Goal: Communication & Community: Answer question/provide support

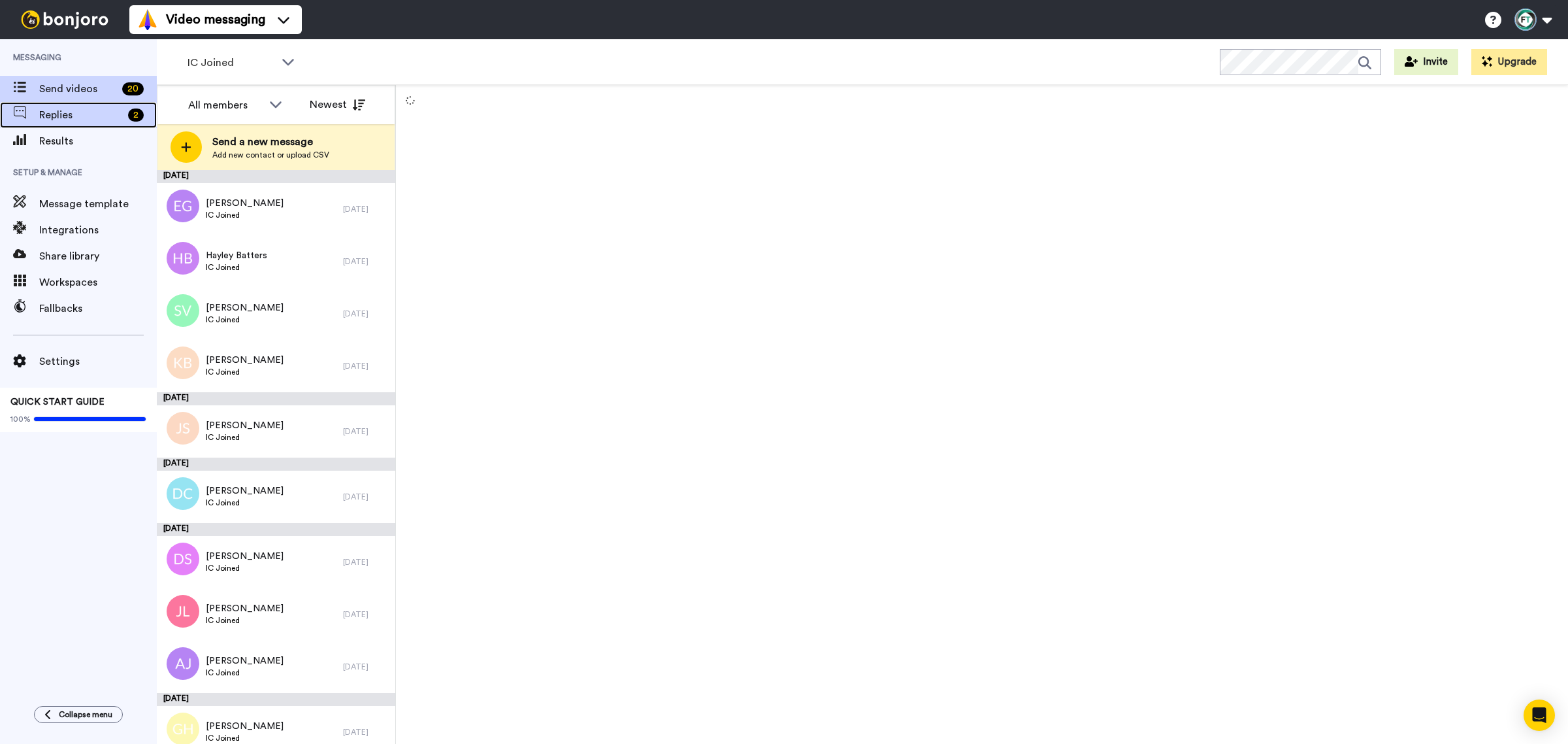
click at [102, 118] on span "Replies" at bounding box center [80, 115] width 84 height 16
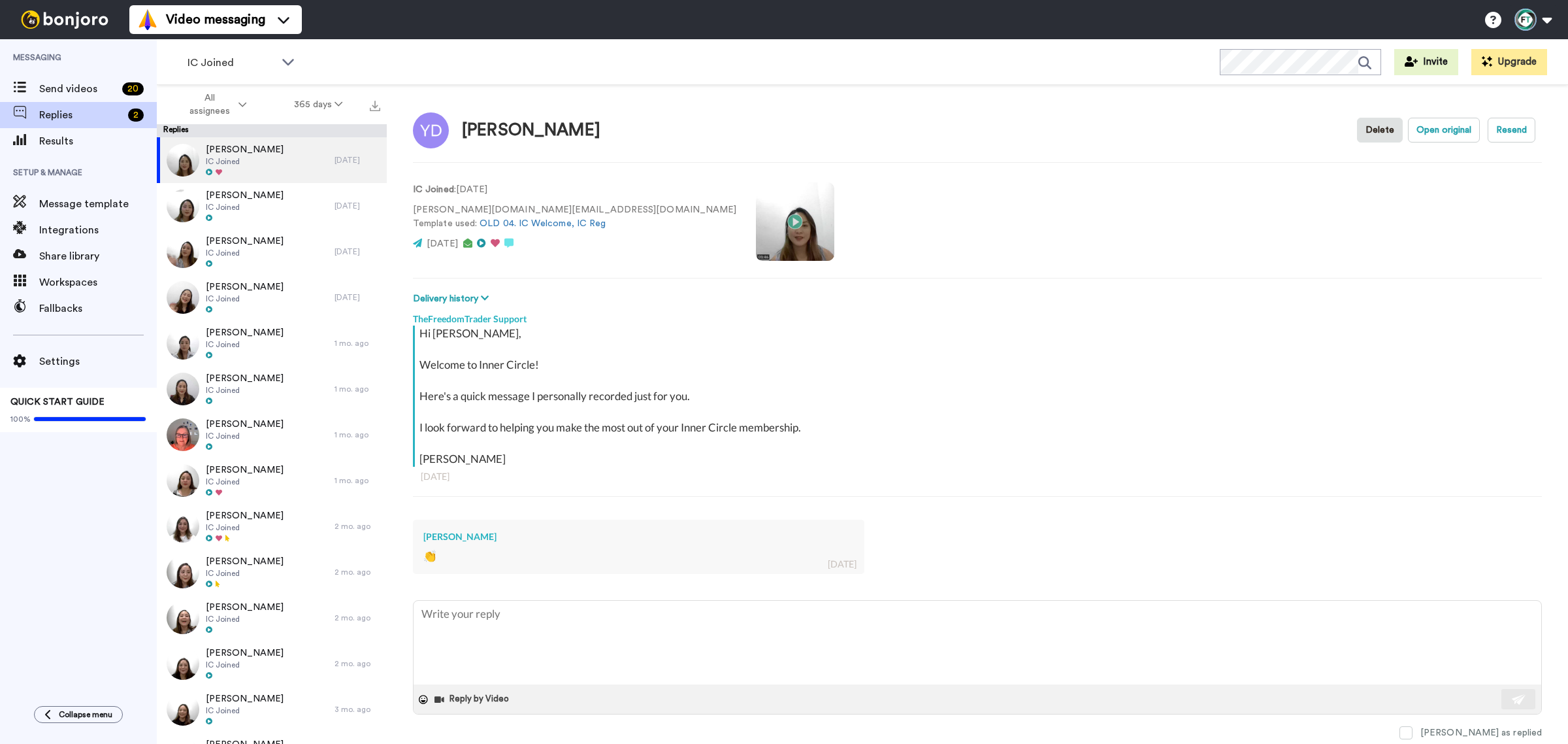
click at [1250, 468] on div "Hi [PERSON_NAME], Welcome to Inner Circle! Here's a quick message I personally …" at bounding box center [978, 418] width 1130 height 185
click at [262, 200] on div "[PERSON_NAME] IC Joined" at bounding box center [246, 205] width 178 height 46
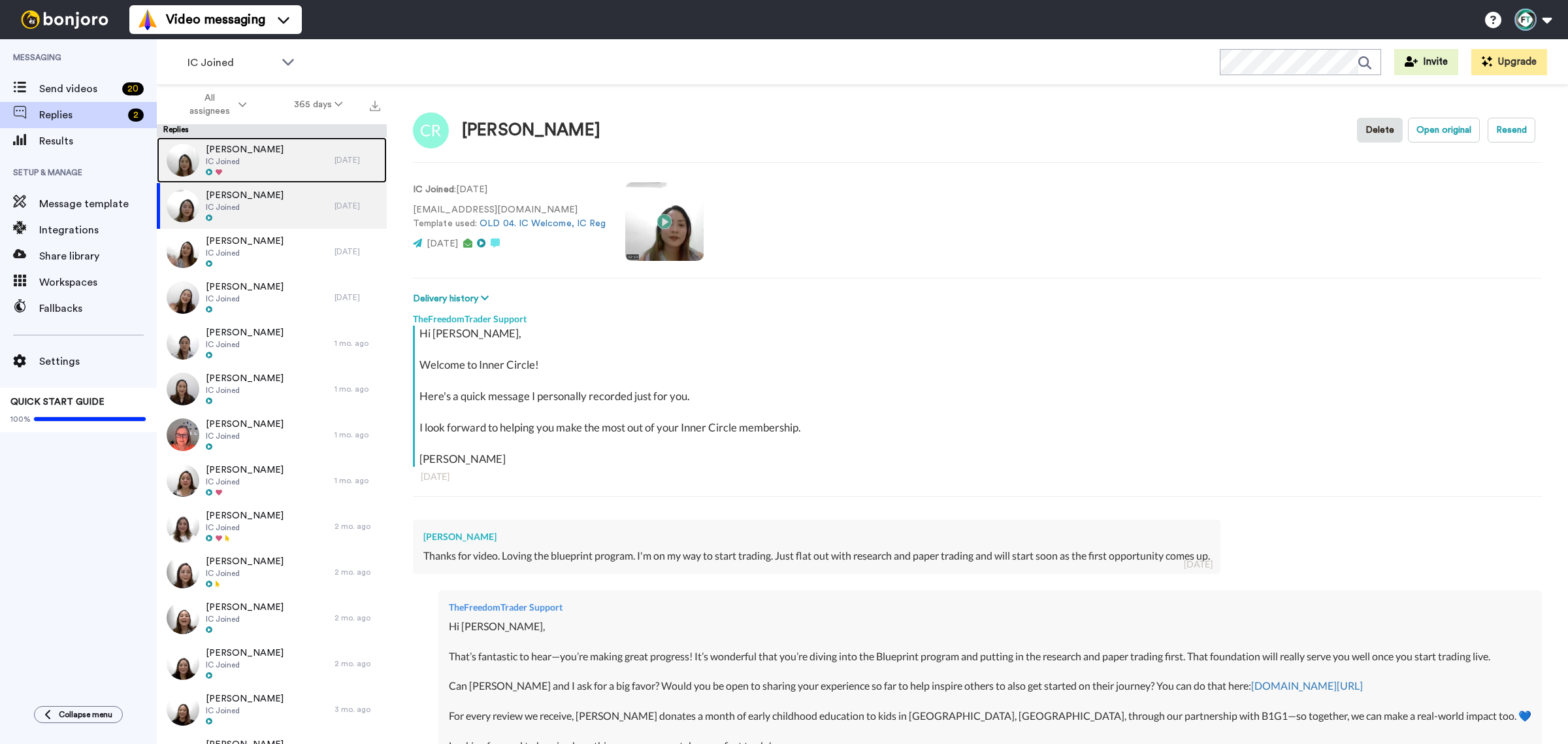
click at [282, 157] on div "[PERSON_NAME] IC Joined" at bounding box center [246, 160] width 178 height 46
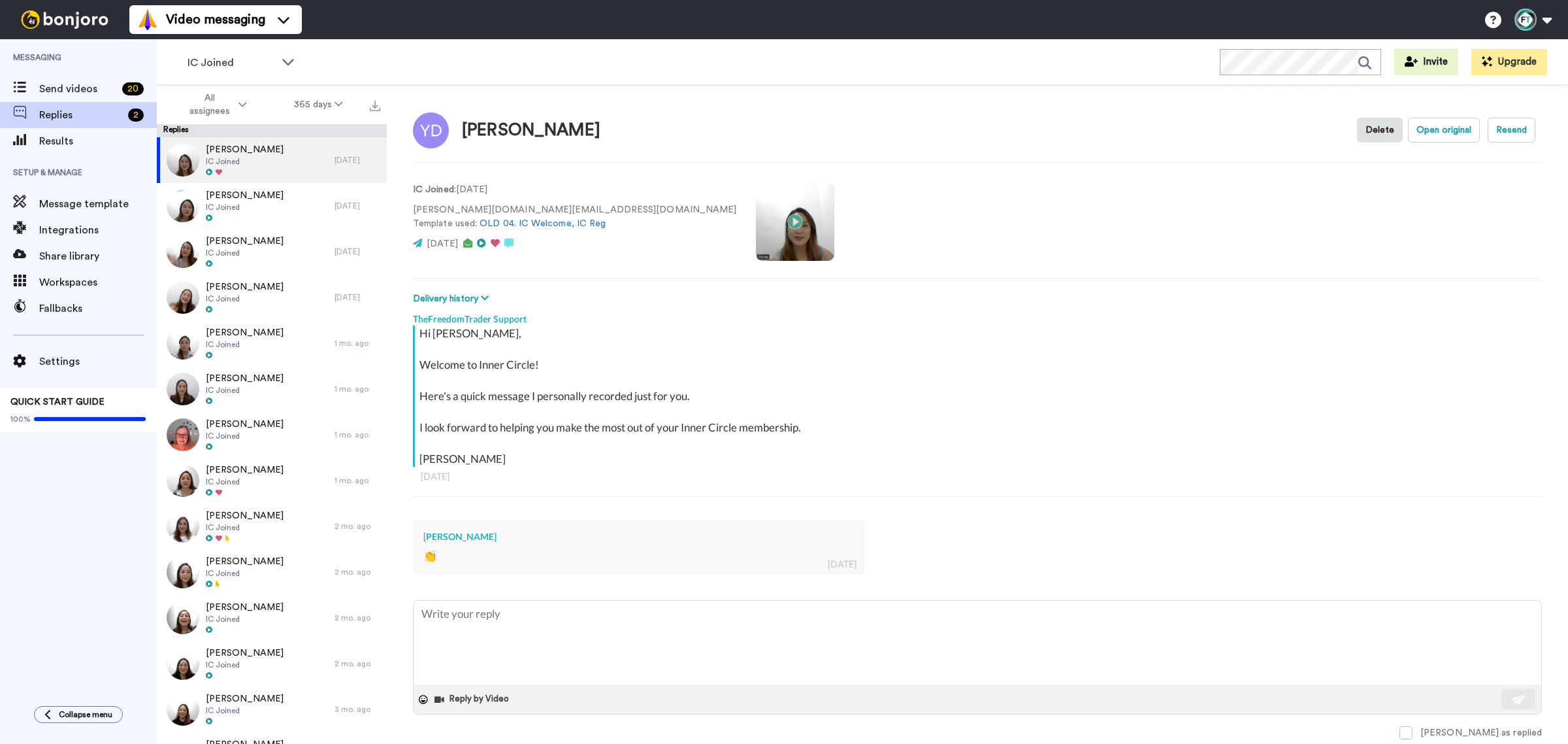
click at [1413, 728] on span at bounding box center [1406, 732] width 13 height 13
click at [1413, 734] on span at bounding box center [1406, 732] width 13 height 13
click at [242, 66] on span "IC Joined" at bounding box center [230, 63] width 87 height 16
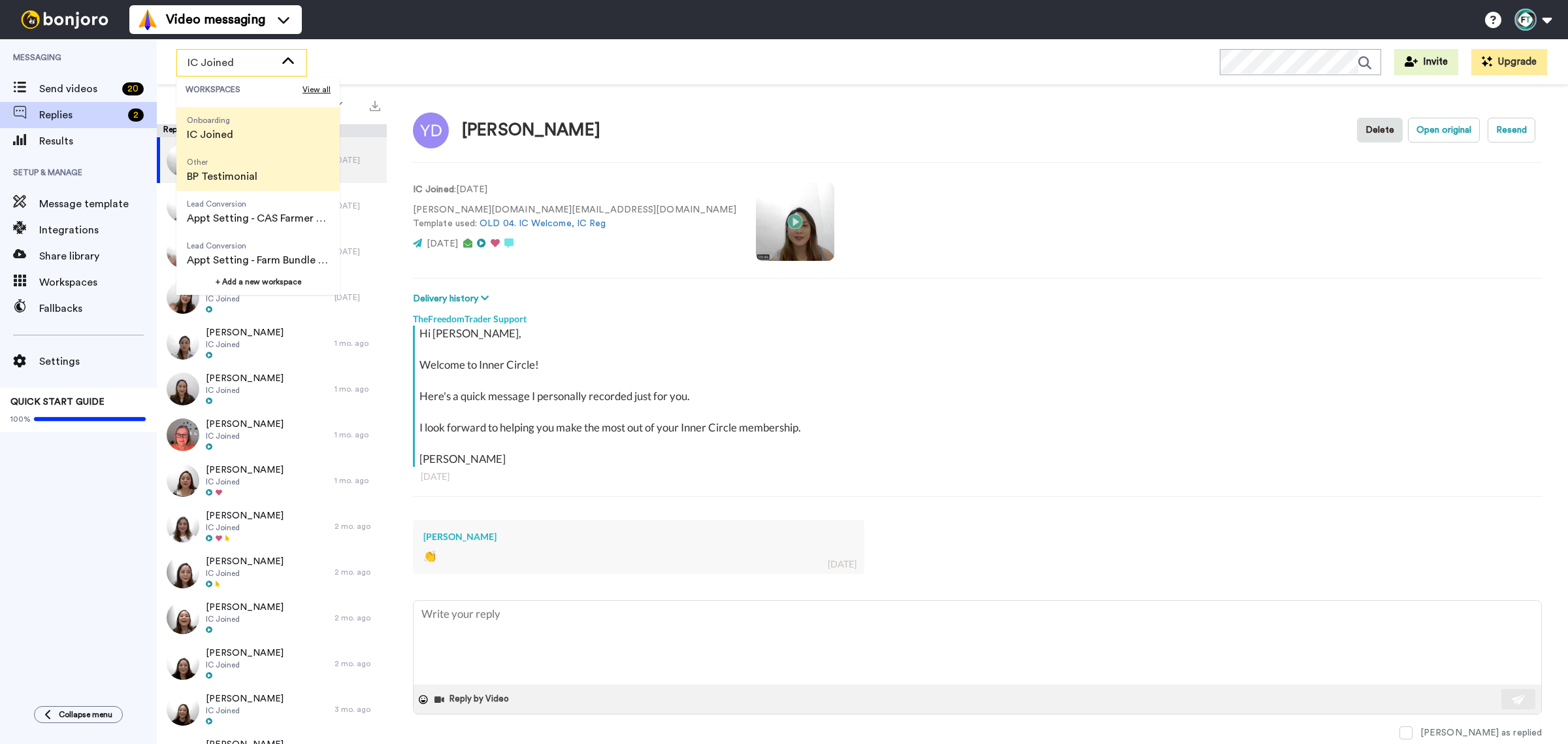
scroll to position [163, 0]
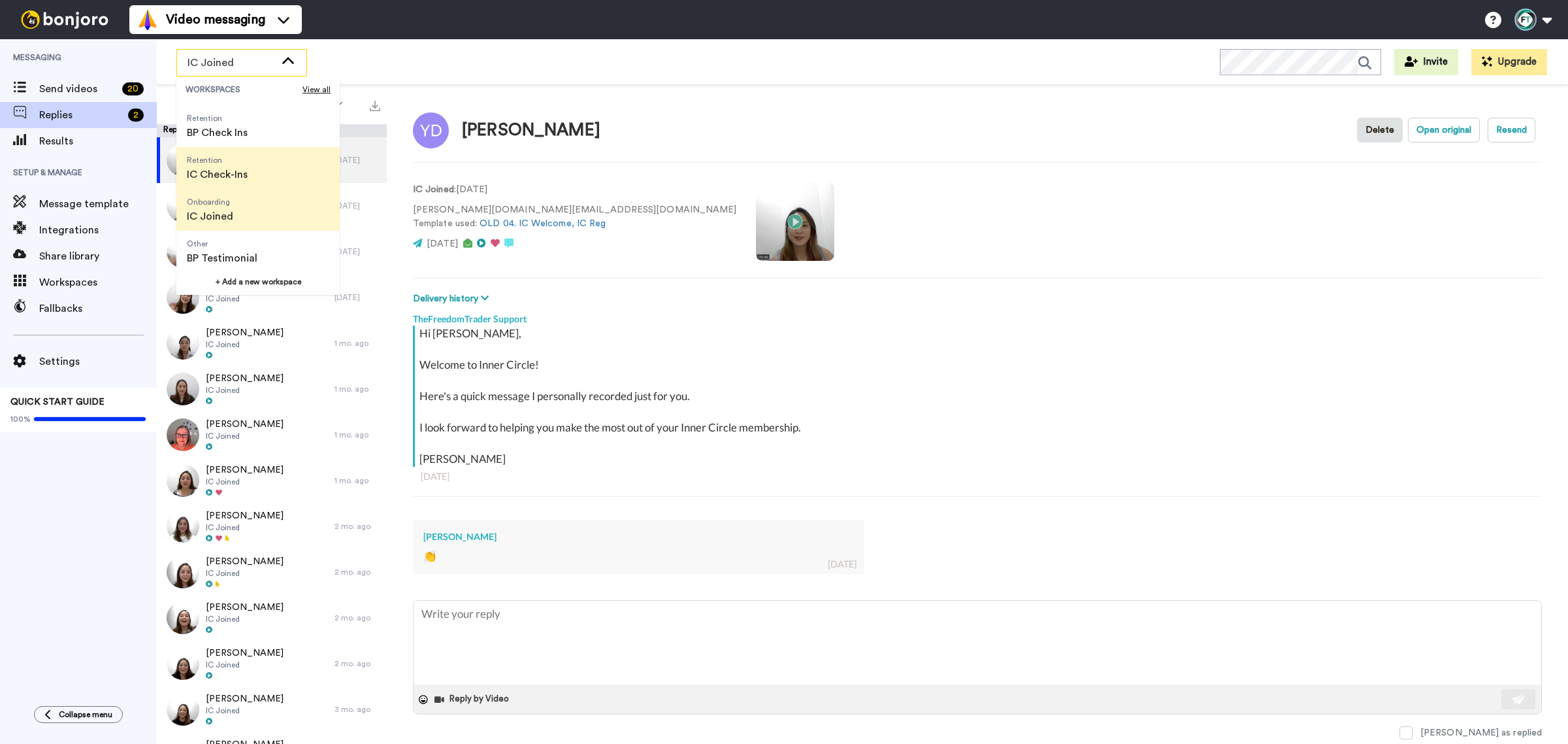
click at [236, 175] on span "IC Check-Ins" at bounding box center [217, 174] width 60 height 16
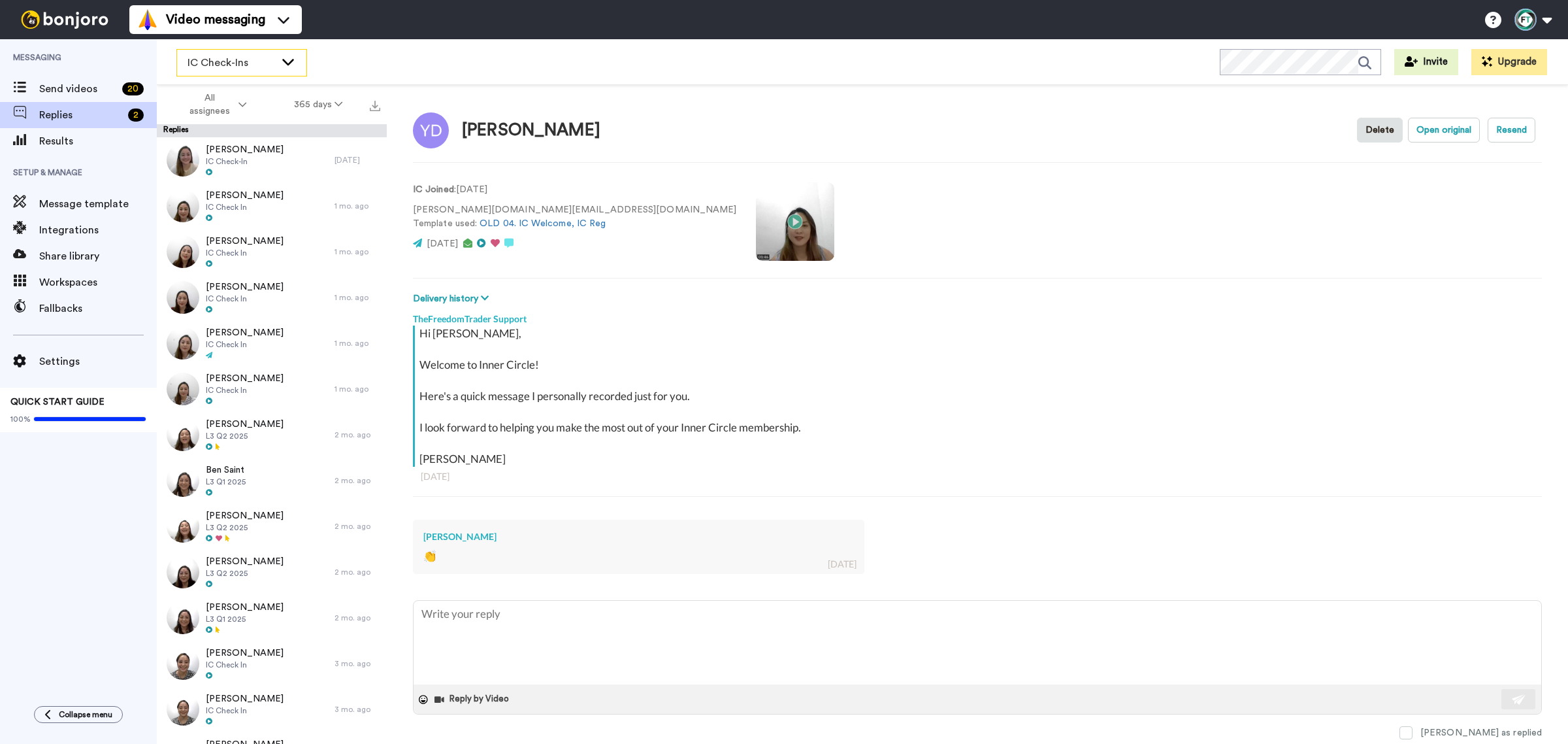
click at [253, 60] on span "IC Check-Ins" at bounding box center [230, 63] width 87 height 16
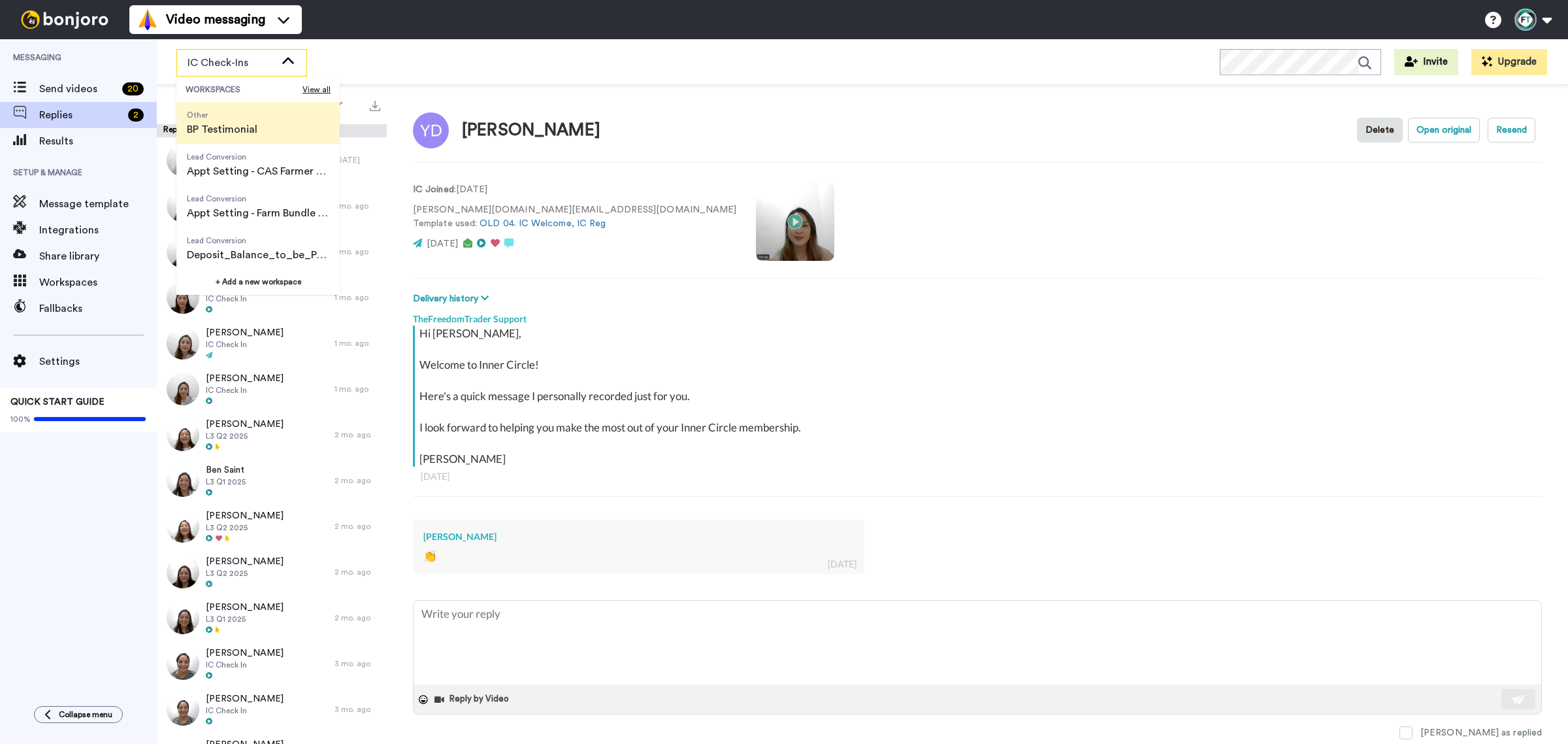
scroll to position [0, 0]
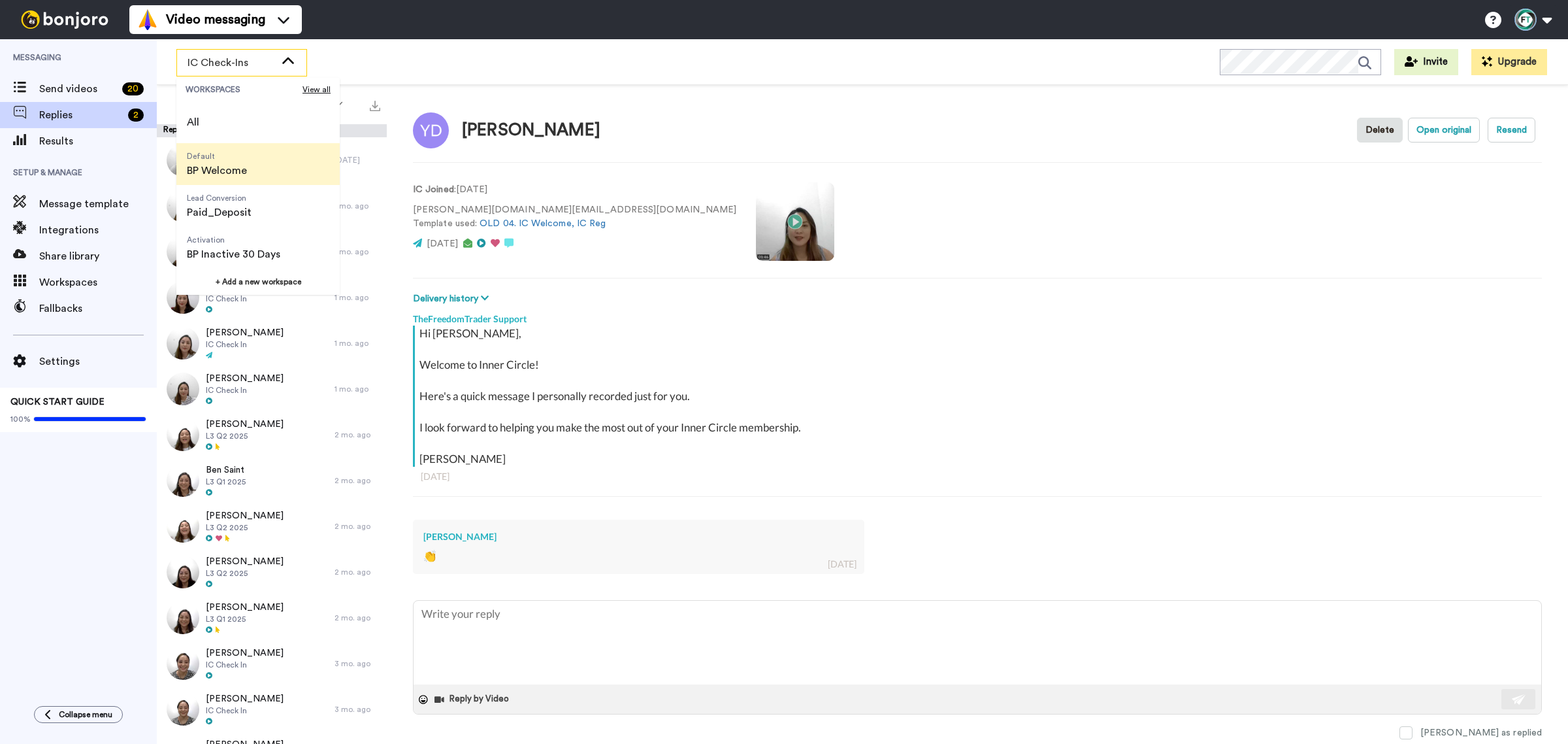
click at [242, 167] on span "BP Welcome" at bounding box center [217, 171] width 60 height 16
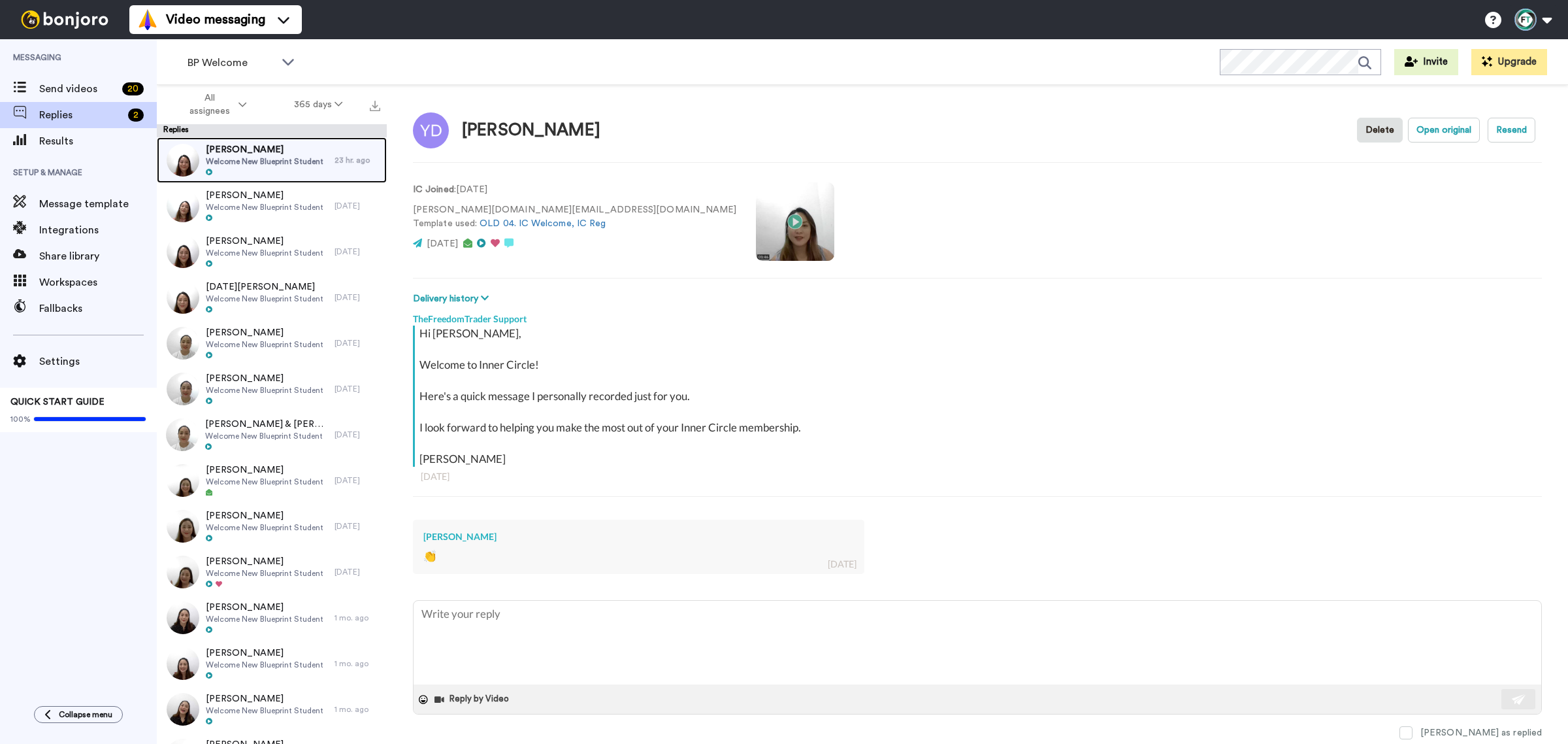
click at [308, 154] on span "[PERSON_NAME]" at bounding box center [265, 149] width 117 height 13
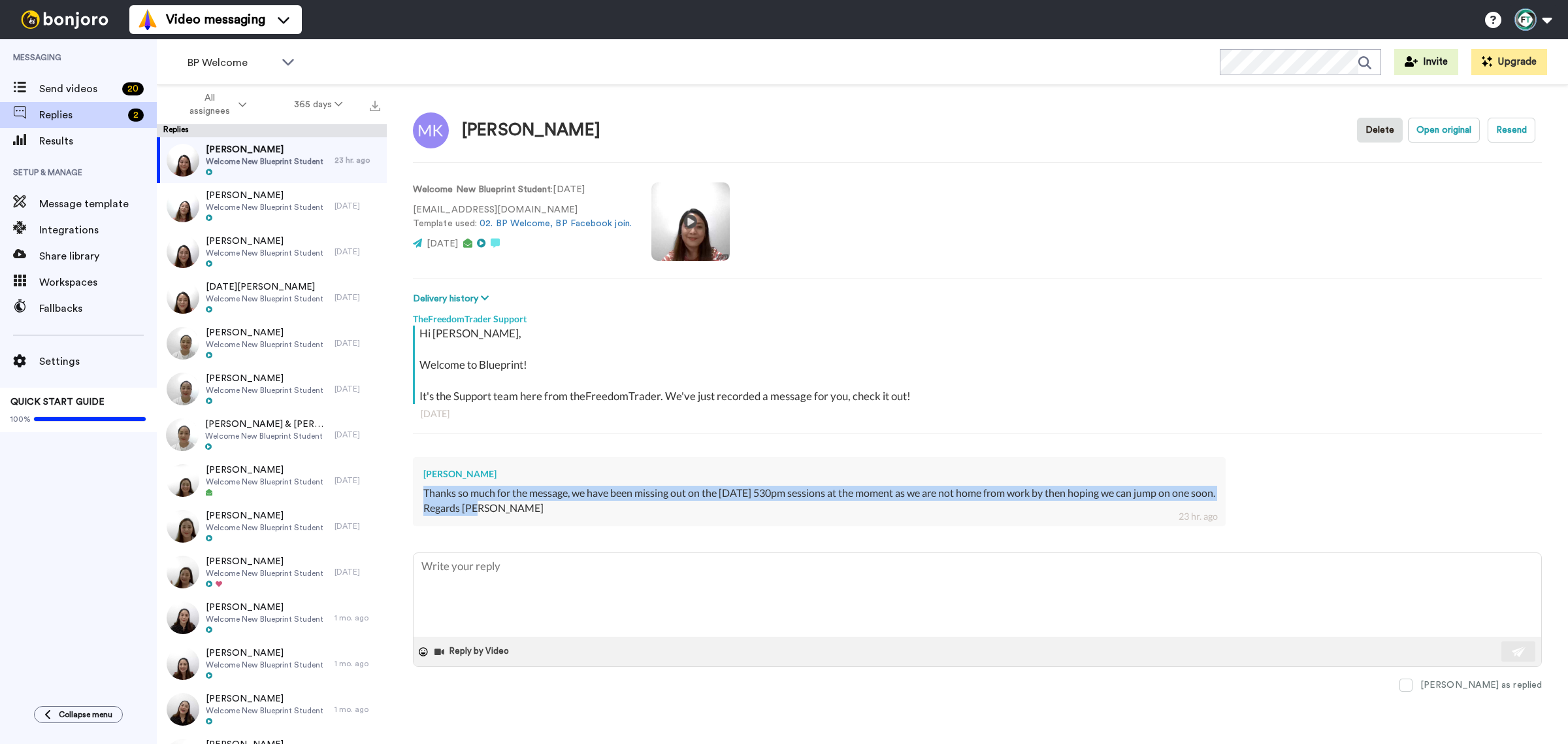
drag, startPoint x: 507, startPoint y: 508, endPoint x: 416, endPoint y: 495, distance: 91.9
click at [416, 495] on div "[PERSON_NAME] Thanks so much for the message, we have been missing out on the […" at bounding box center [820, 491] width 813 height 69
copy div "Thanks so much for the message, we have been missing out on the [DATE] 530pm se…"
click at [507, 572] on textarea at bounding box center [977, 595] width 1128 height 84
paste textarea "Hi [PERSON_NAME], Thanks so much for your message! I completely understand how …"
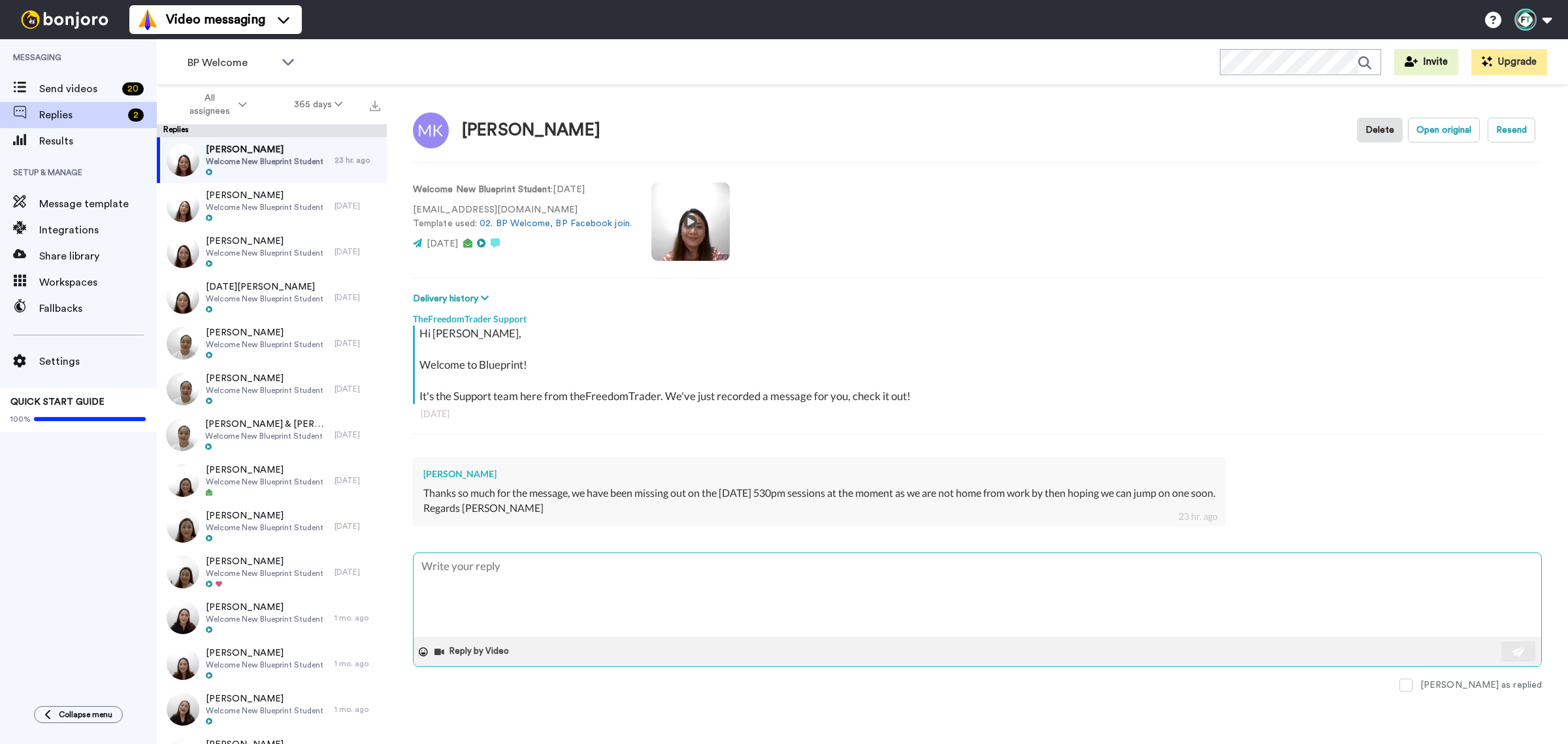
type textarea "x"
type textarea "Hi [PERSON_NAME], Thanks so much for your message! I completely understand how …"
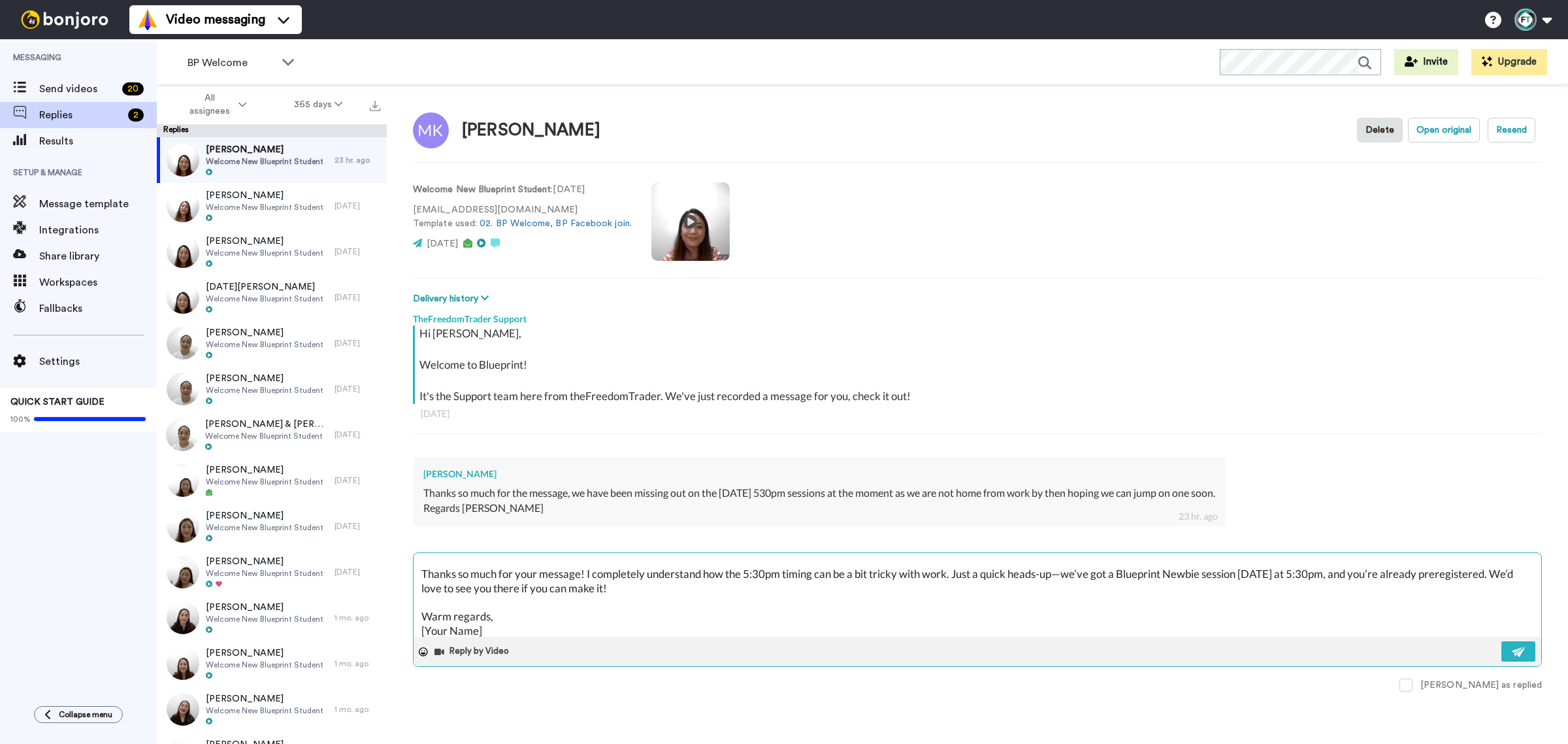
scroll to position [28, 0]
drag, startPoint x: 483, startPoint y: 629, endPoint x: 422, endPoint y: 629, distance: 61.0
click at [422, 629] on textarea "Hi [PERSON_NAME], Thanks so much for your message! I completely understand how …" at bounding box center [977, 595] width 1128 height 84
type textarea "x"
type textarea "Hi [PERSON_NAME], Thanks so much for your message! I completely understand how …"
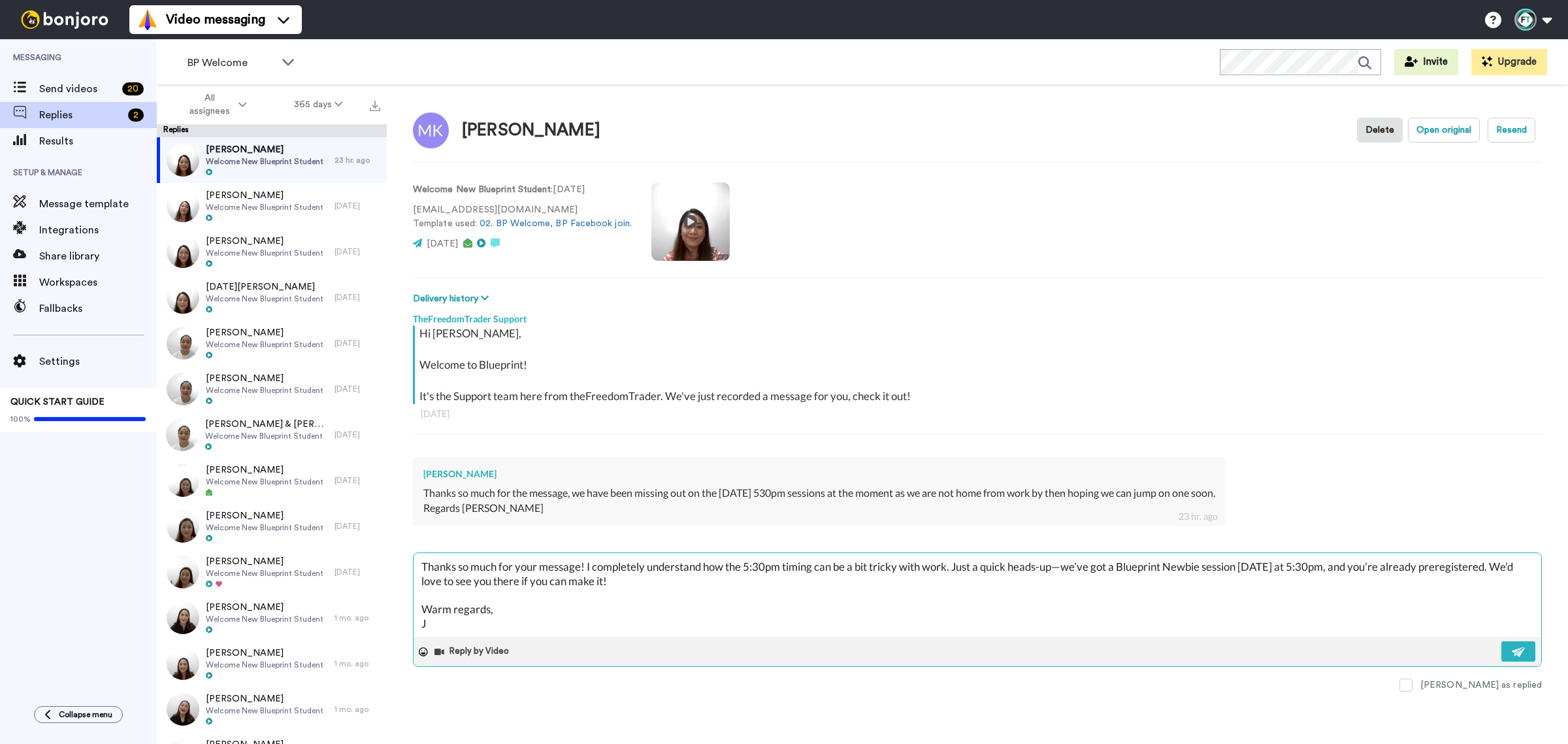
type textarea "x"
type textarea "Hi [PERSON_NAME], Thanks so much for your message! I completely understand how …"
type textarea "x"
type textarea "Hi [PERSON_NAME], Thanks so much for your message! I completely understand how …"
type textarea "x"
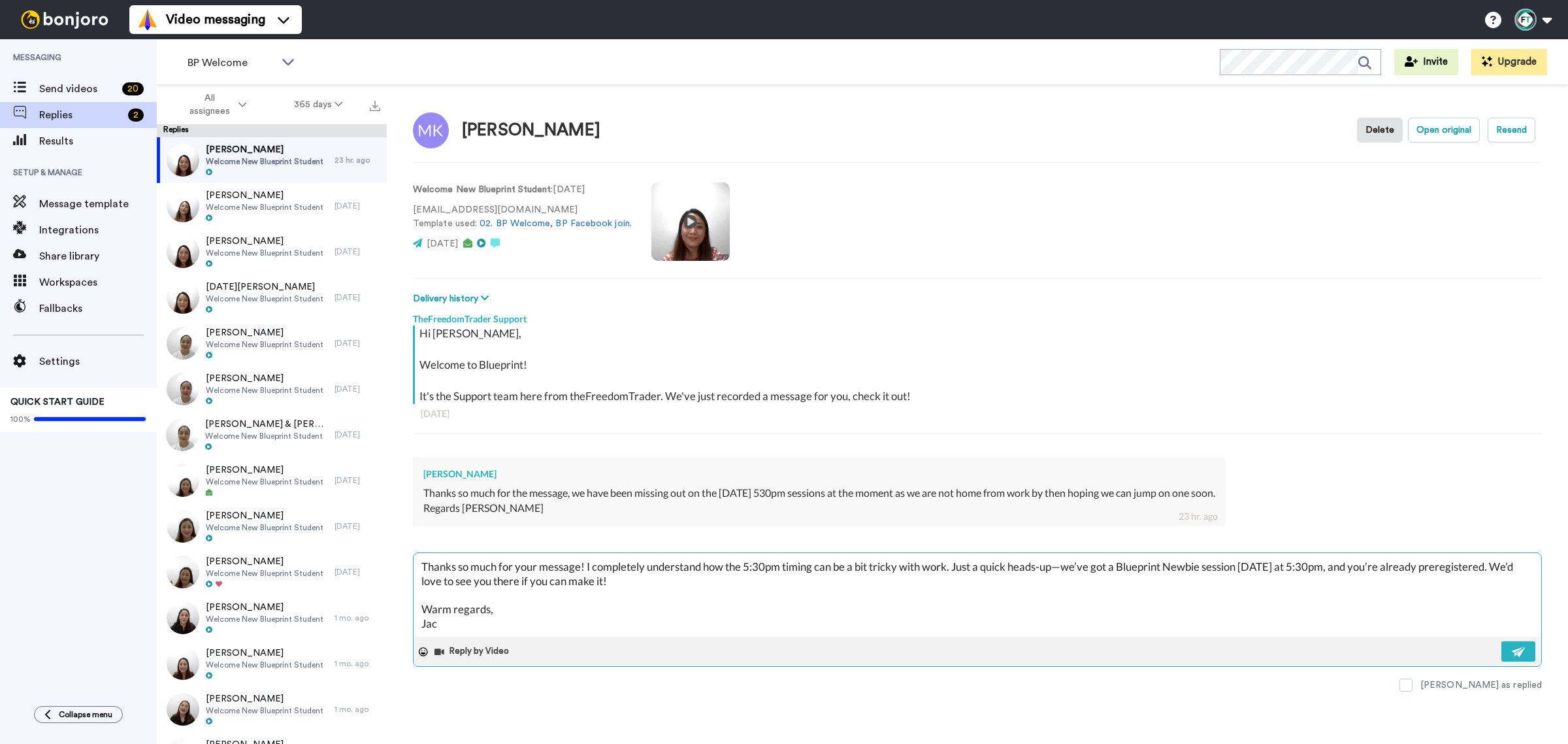
type textarea "Hi [PERSON_NAME], Thanks so much for your message! I completely understand how …"
type textarea "x"
type textarea "Hi [PERSON_NAME], Thanks so much for your message! I completely understand how …"
type textarea "x"
type textarea "Hi [PERSON_NAME], Thanks so much for your message! I completely understand how …"
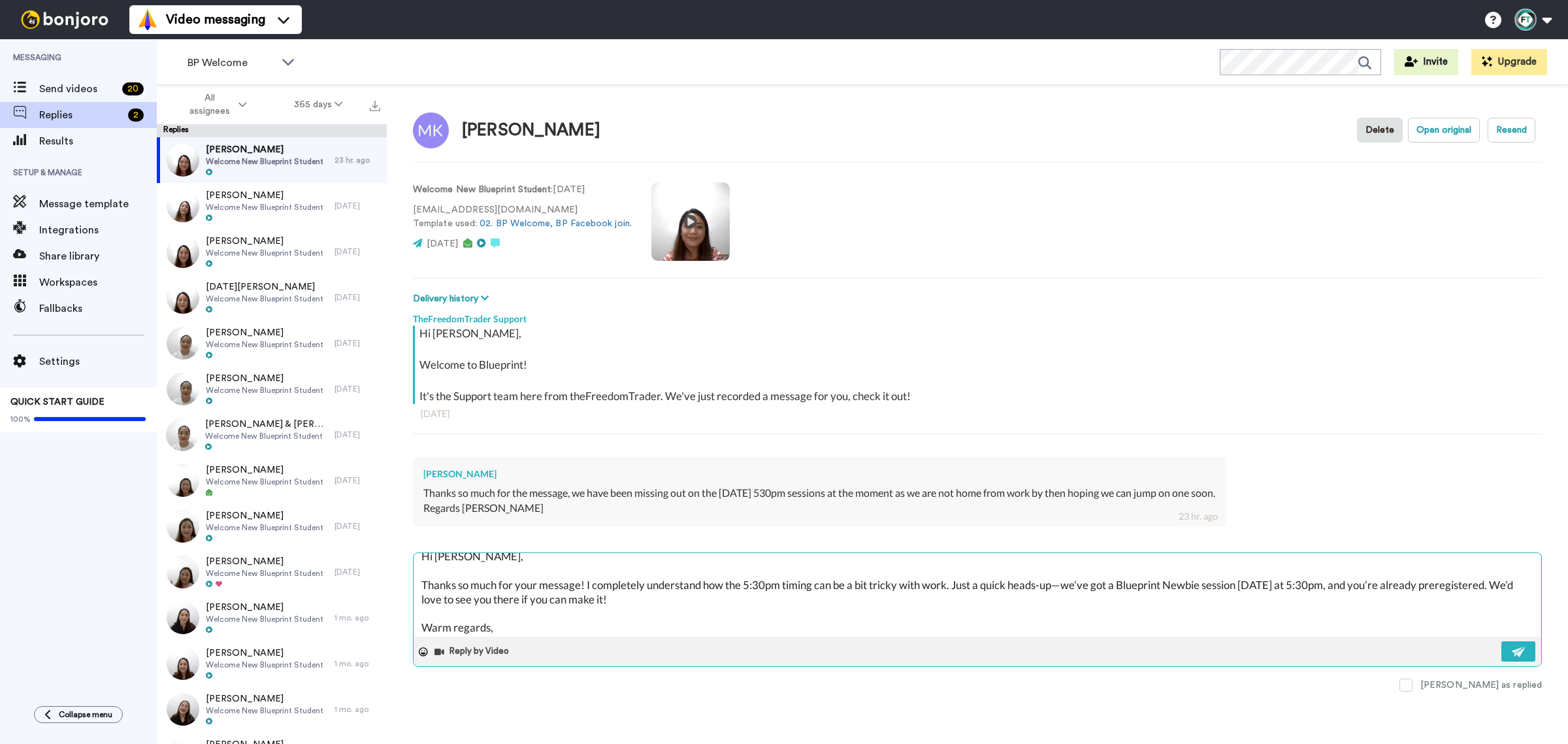
scroll to position [0, 0]
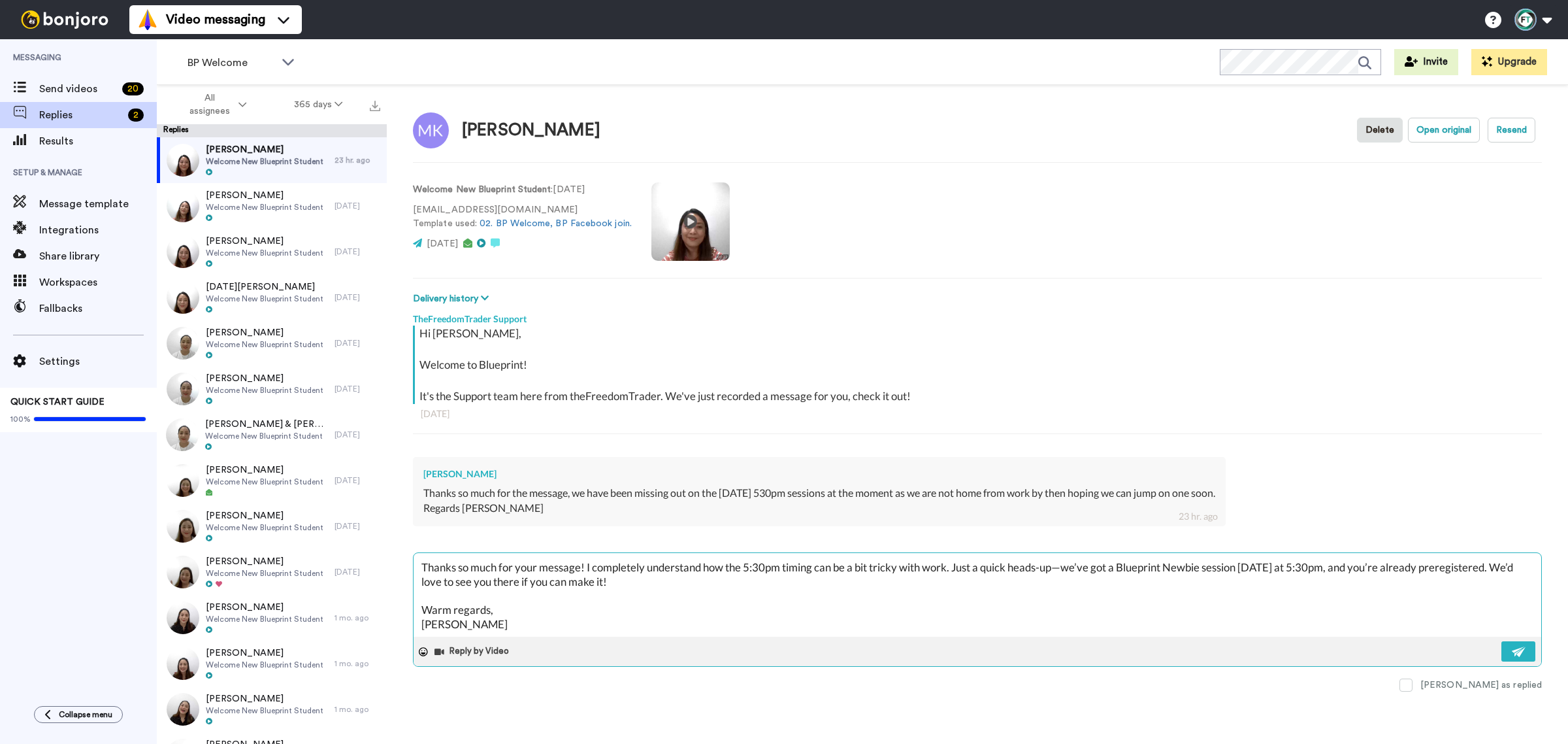
type textarea "x"
type textarea "Hi [PERSON_NAME], Thanks so much for your message! I completely understand how …"
click at [1525, 654] on img at bounding box center [1519, 652] width 15 height 10
type textarea "x"
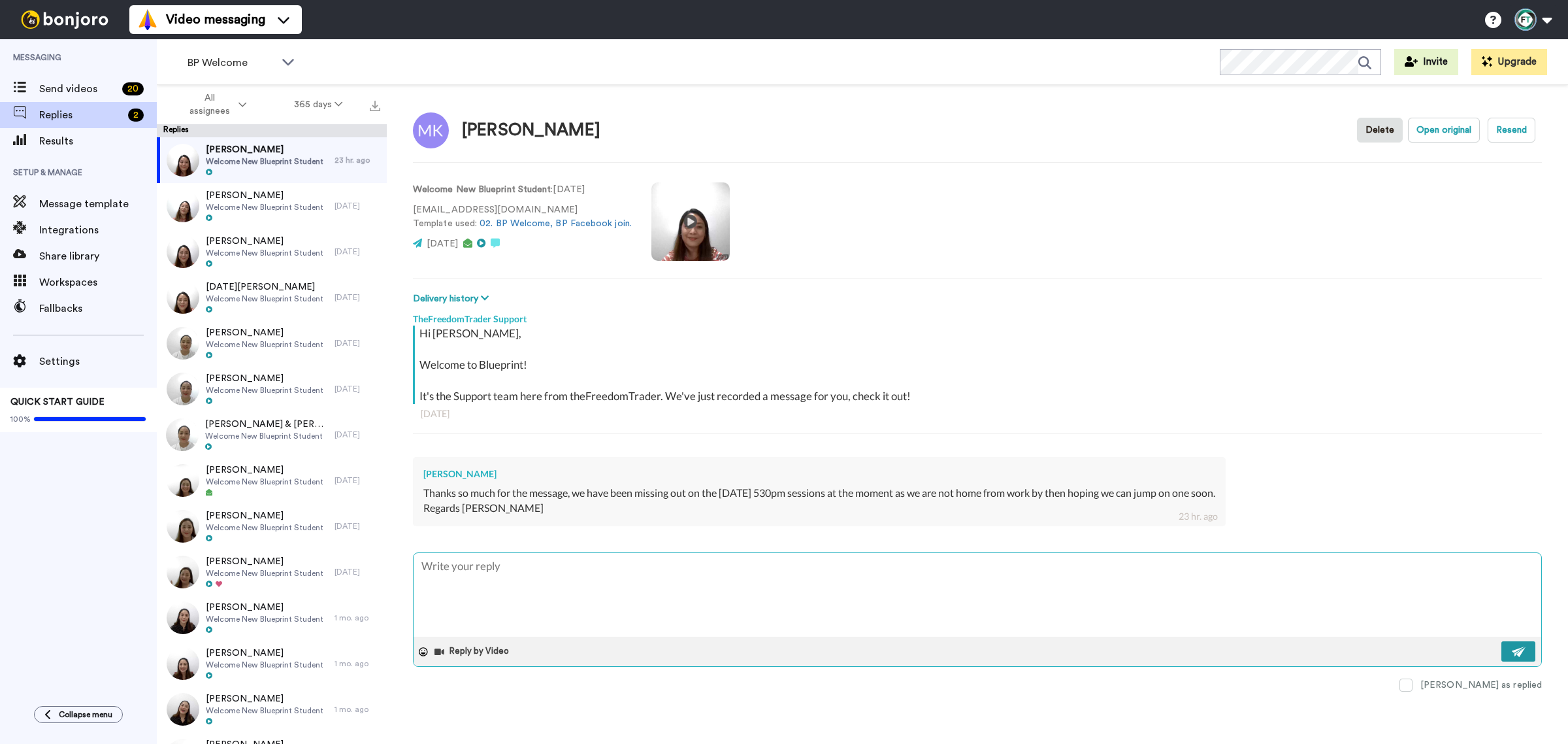
scroll to position [0, 0]
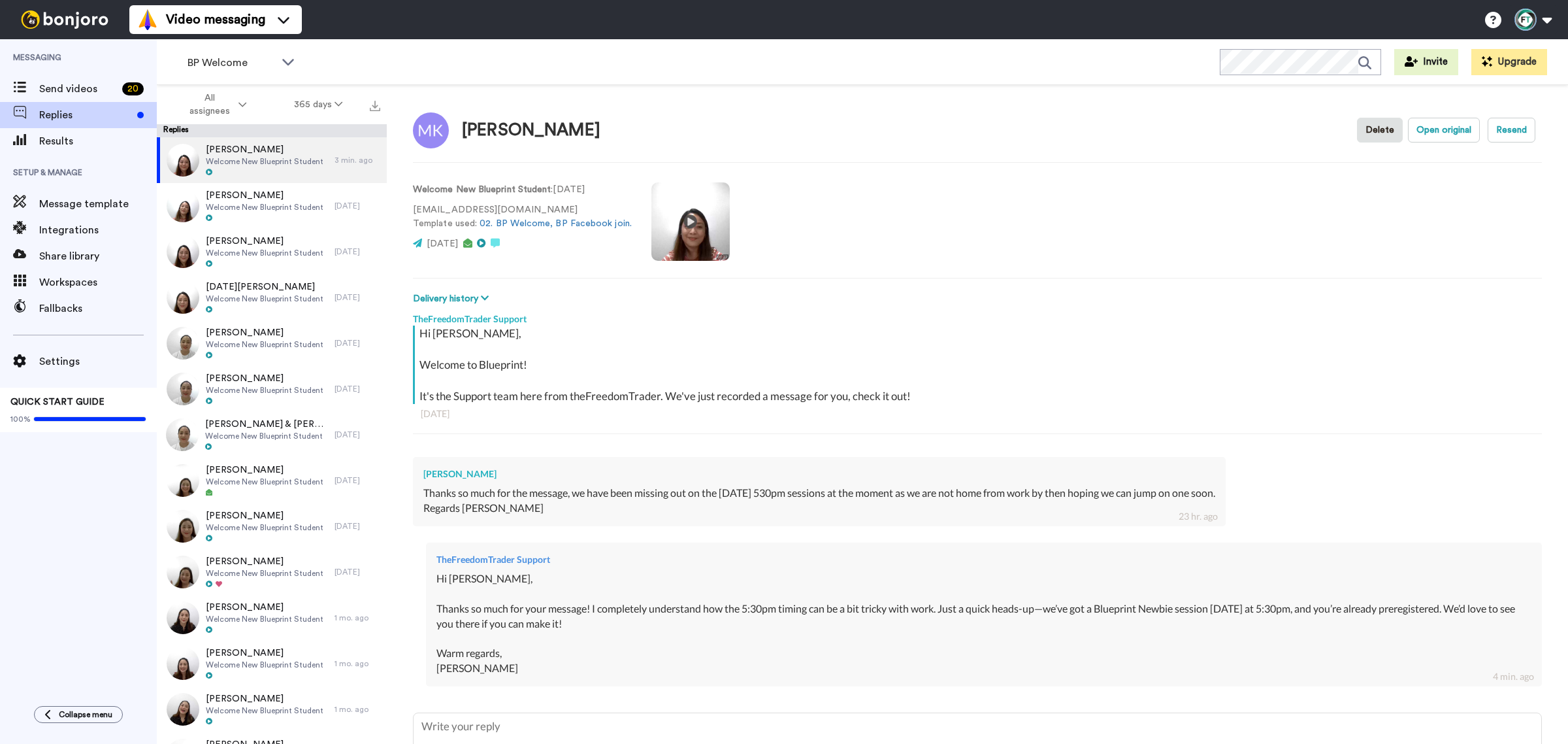
type textarea "x"
